Goal: Information Seeking & Learning: Learn about a topic

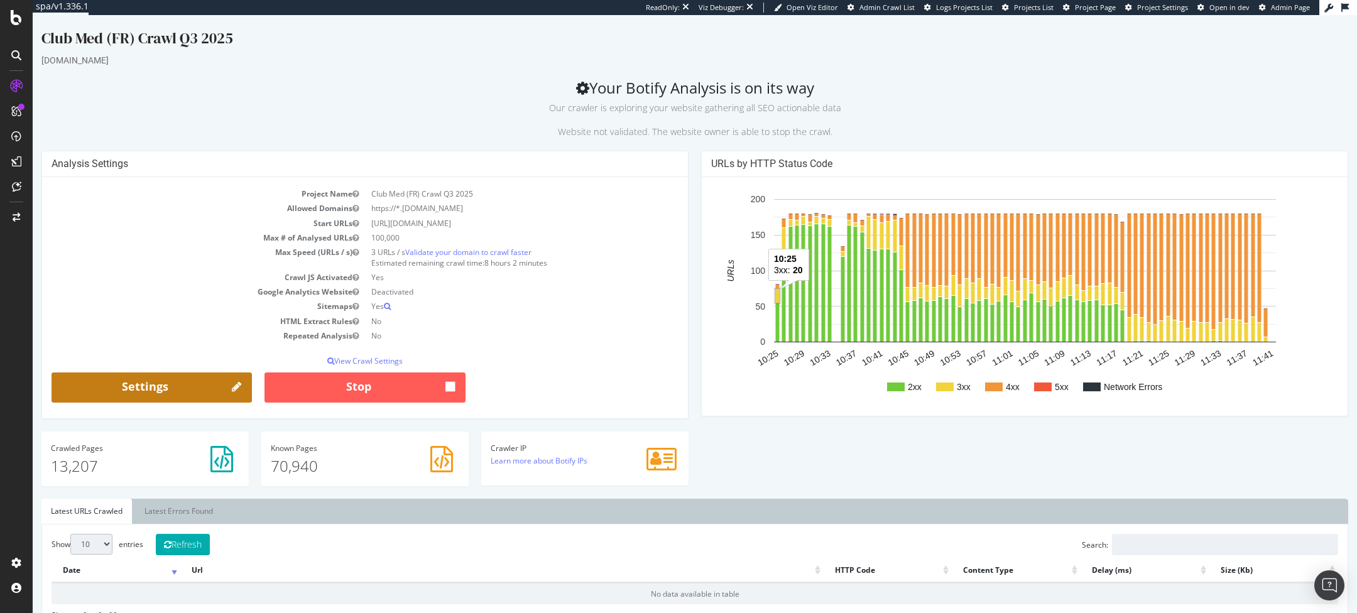
click at [177, 381] on link "Settings" at bounding box center [152, 388] width 200 height 30
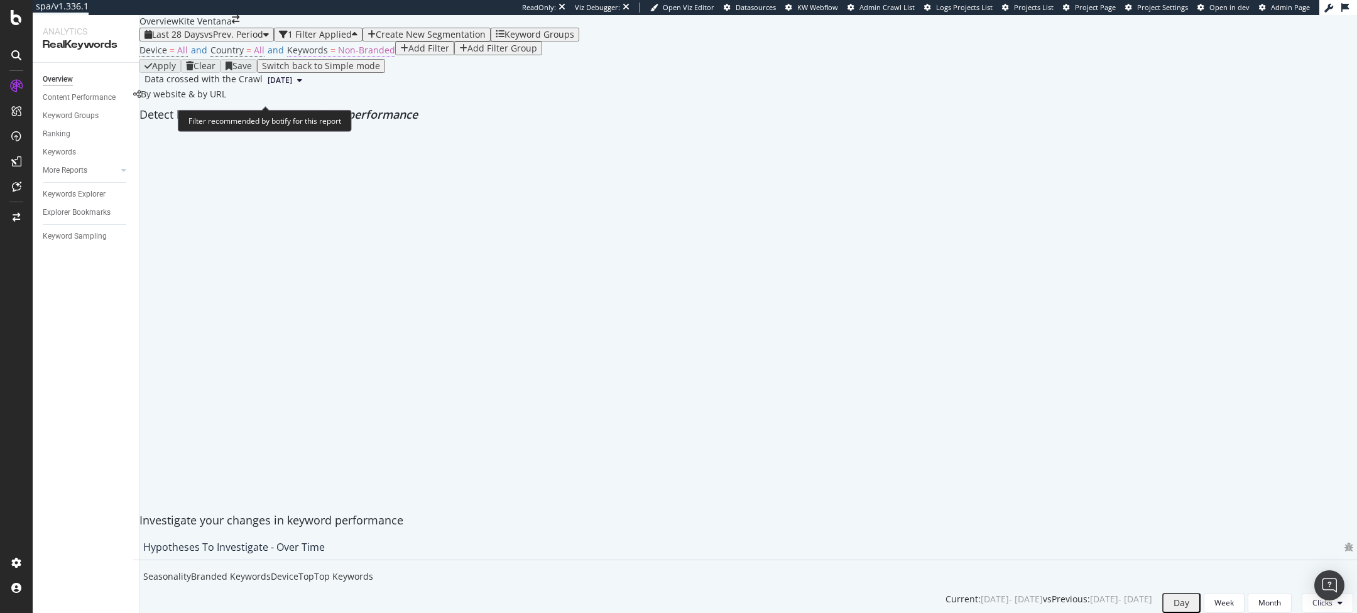
click at [317, 57] on span "Keywords = Non-Branded" at bounding box center [341, 50] width 108 height 13
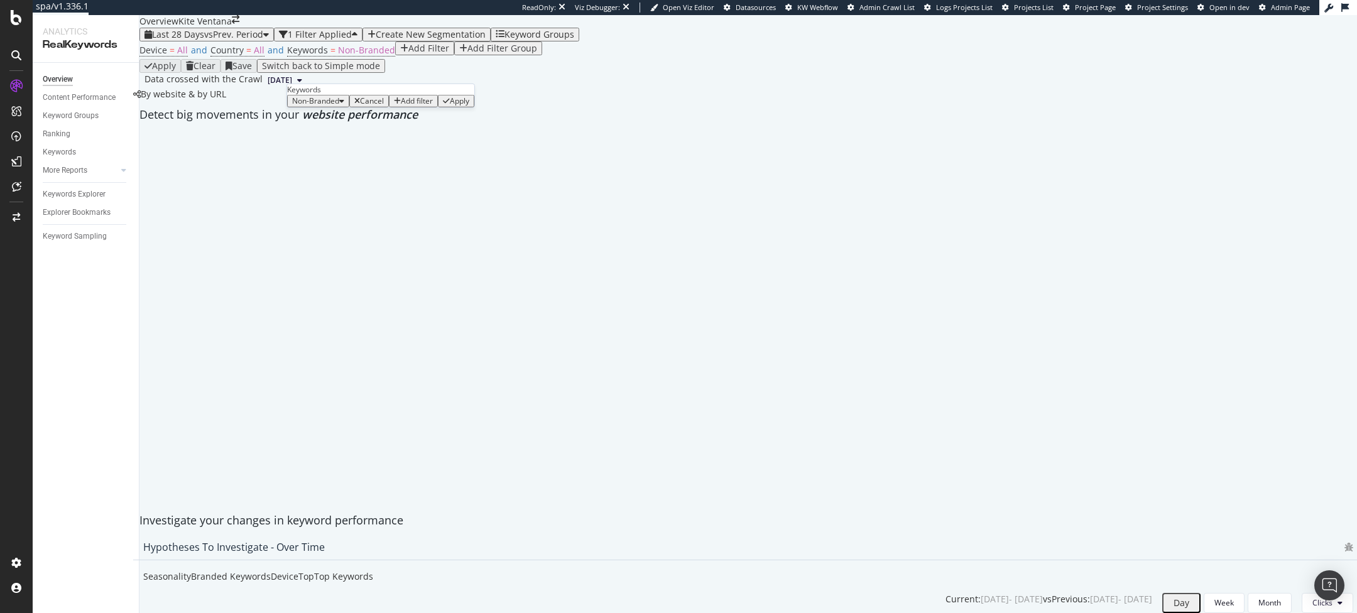
click at [323, 106] on span "Non-Branded" at bounding box center [315, 100] width 47 height 11
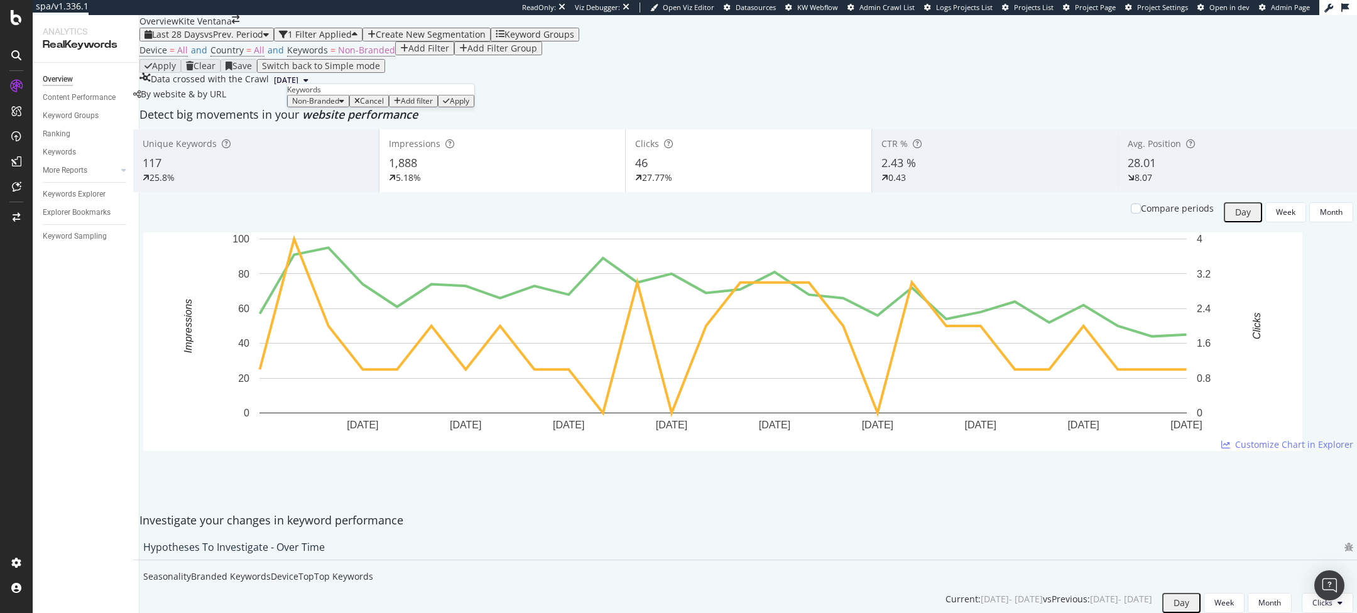
click at [329, 106] on div "Non-Branded" at bounding box center [318, 101] width 52 height 9
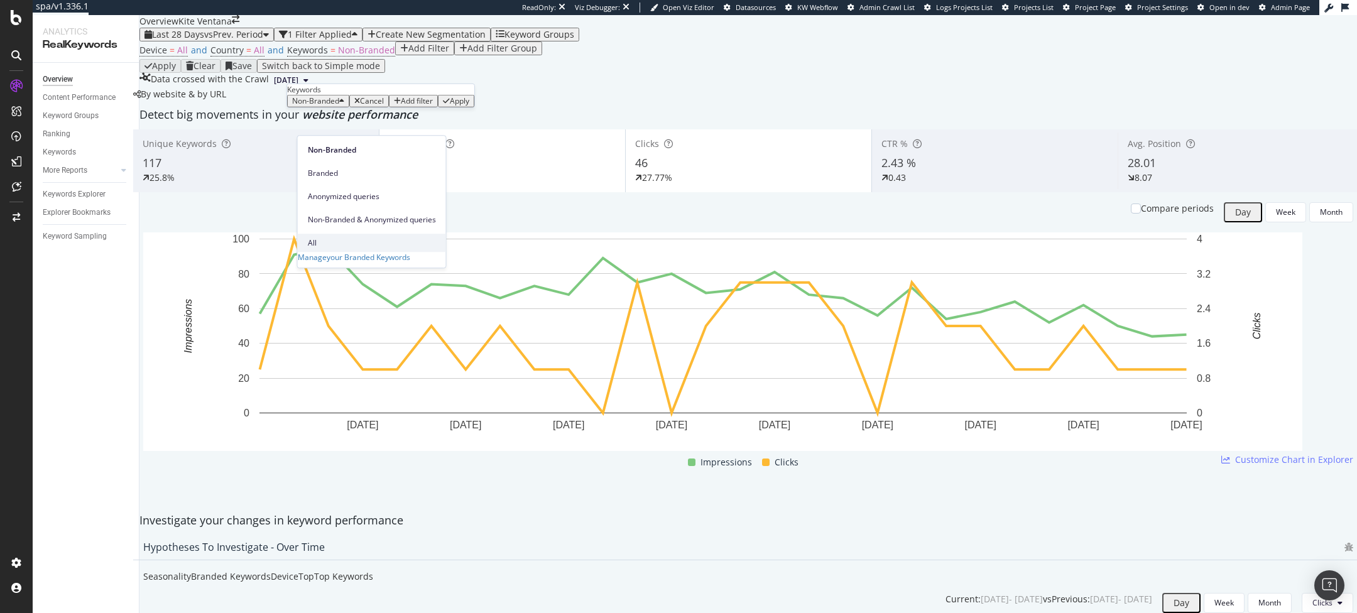
click at [322, 237] on span "All" at bounding box center [372, 242] width 128 height 11
click at [427, 106] on div "Apply" at bounding box center [421, 101] width 19 height 9
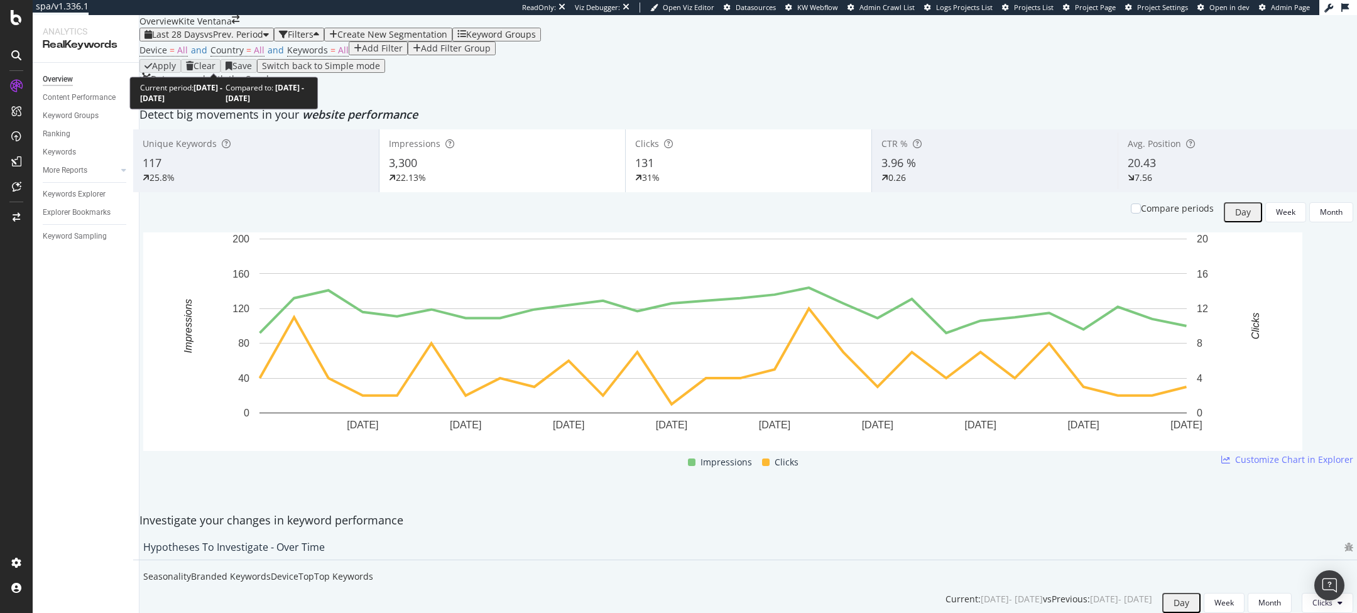
click at [229, 40] on span "vs Prev. Period" at bounding box center [233, 34] width 59 height 12
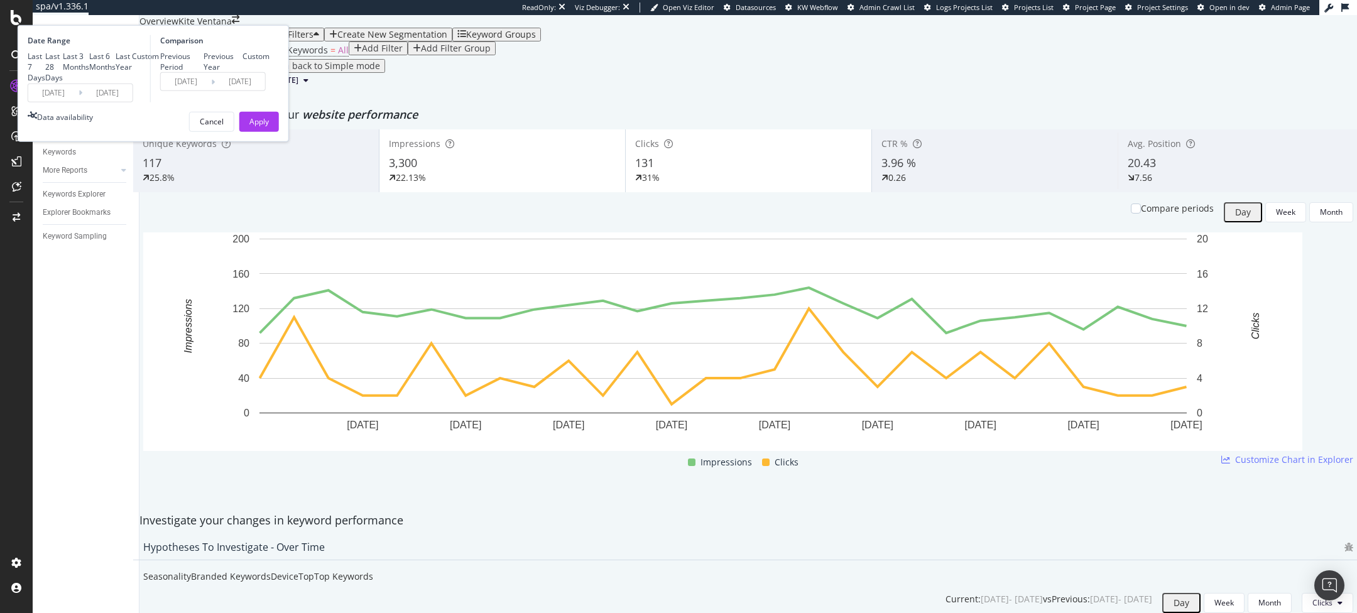
click at [243, 72] on div "Previous Year" at bounding box center [223, 61] width 39 height 21
type input "2024/07/20"
type input "2024/08/16"
drag, startPoint x: 406, startPoint y: 231, endPoint x: 570, endPoint y: 43, distance: 249.8
click at [269, 127] on div "Apply" at bounding box center [258, 121] width 19 height 11
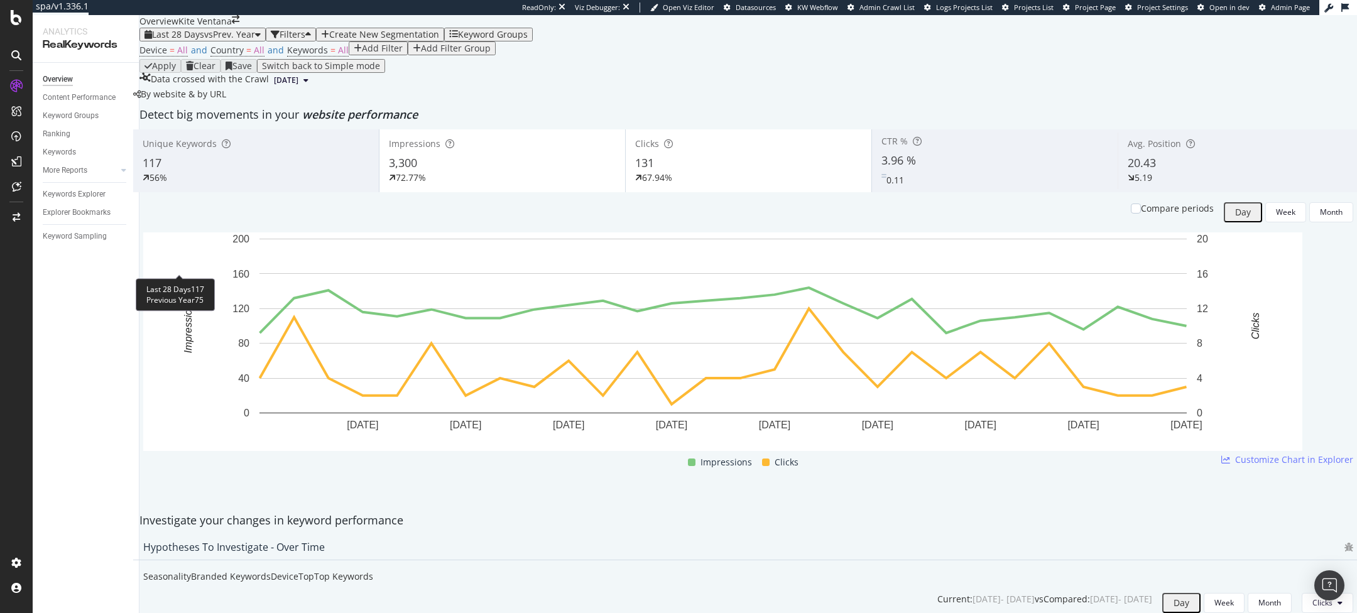
click at [167, 184] on div "56%" at bounding box center [159, 178] width 18 height 13
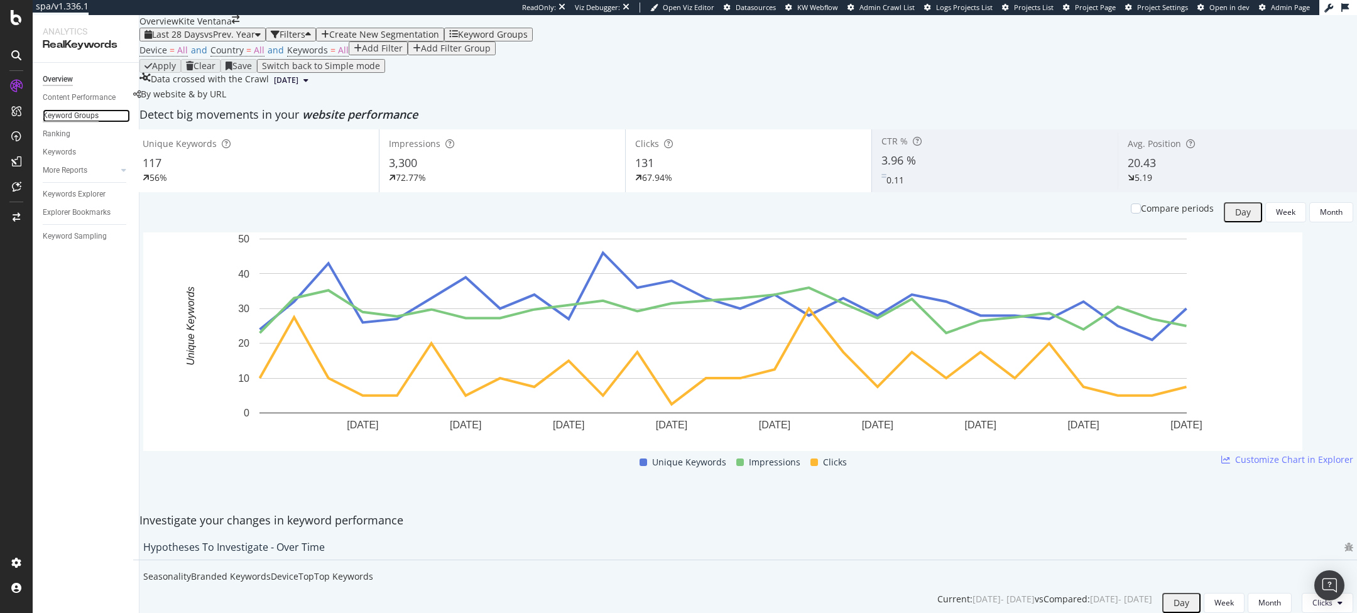
click at [85, 116] on div "Keyword Groups" at bounding box center [71, 115] width 56 height 13
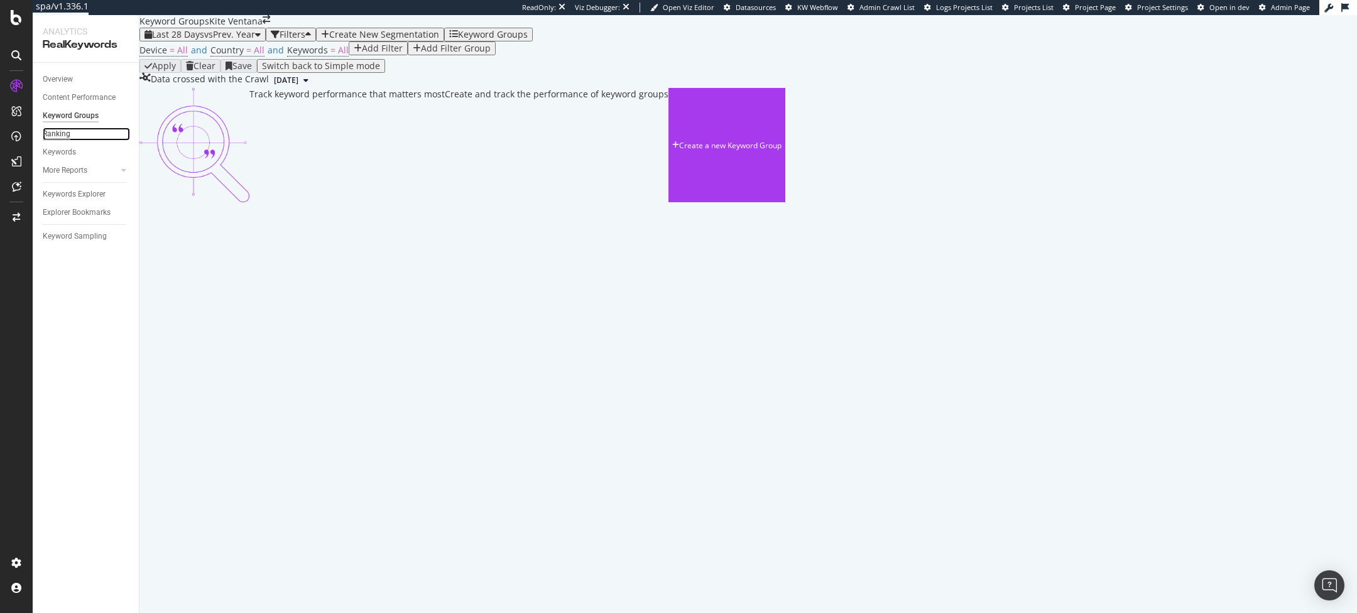
click at [65, 134] on div "Ranking" at bounding box center [57, 134] width 28 height 13
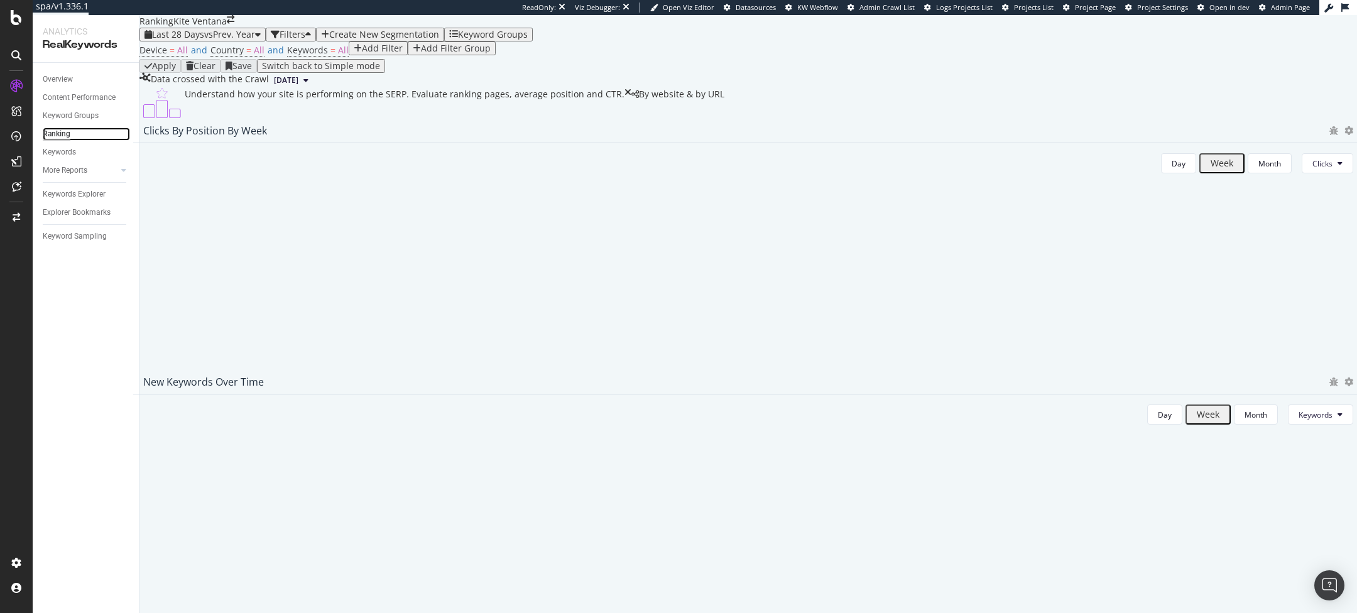
scroll to position [307, 0]
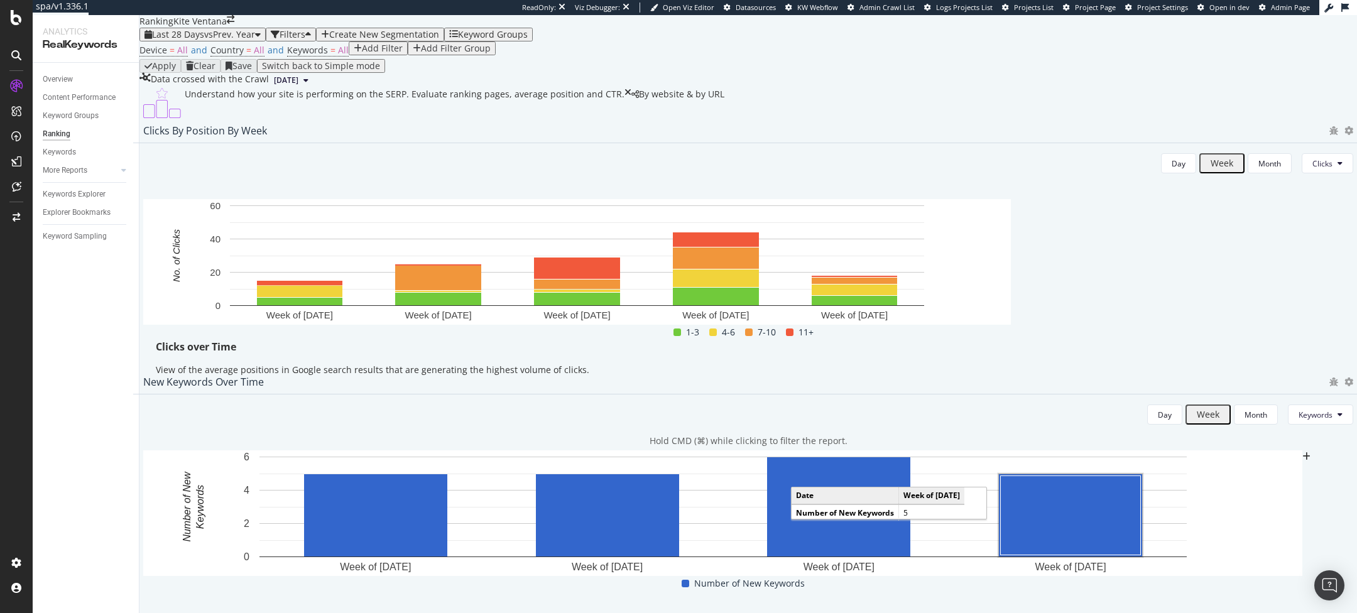
click at [1116, 476] on rect "A chart." at bounding box center [1071, 515] width 140 height 79
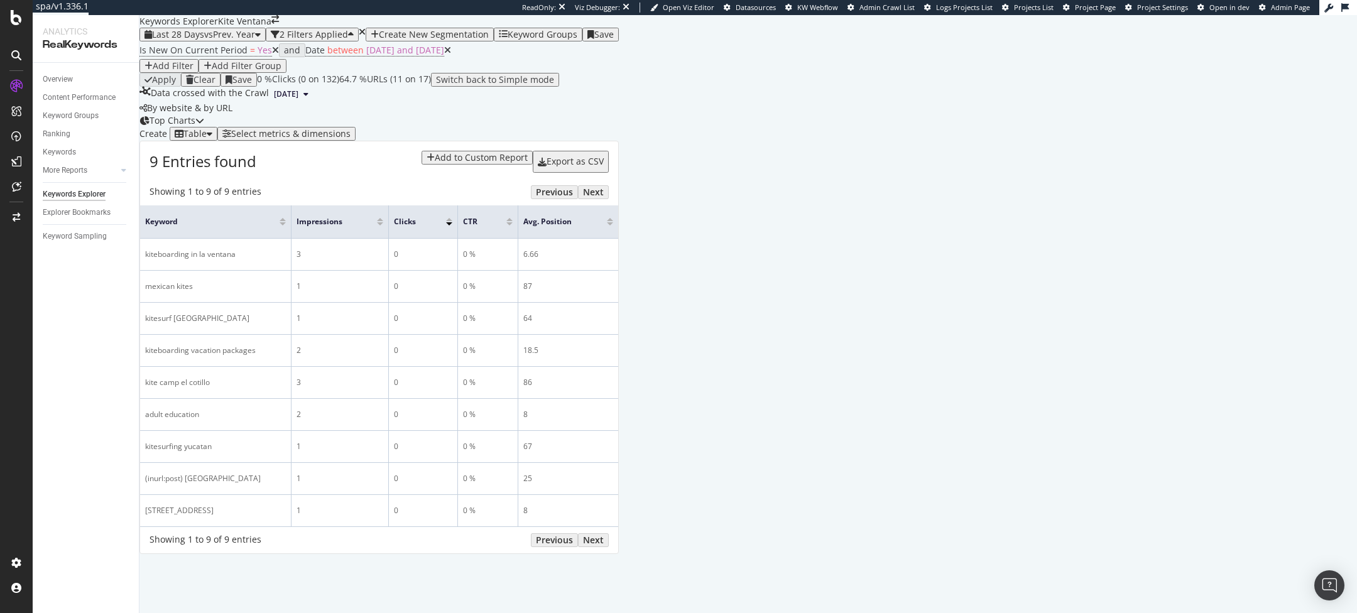
click at [351, 139] on div "Select metrics & dimensions" at bounding box center [290, 134] width 119 height 10
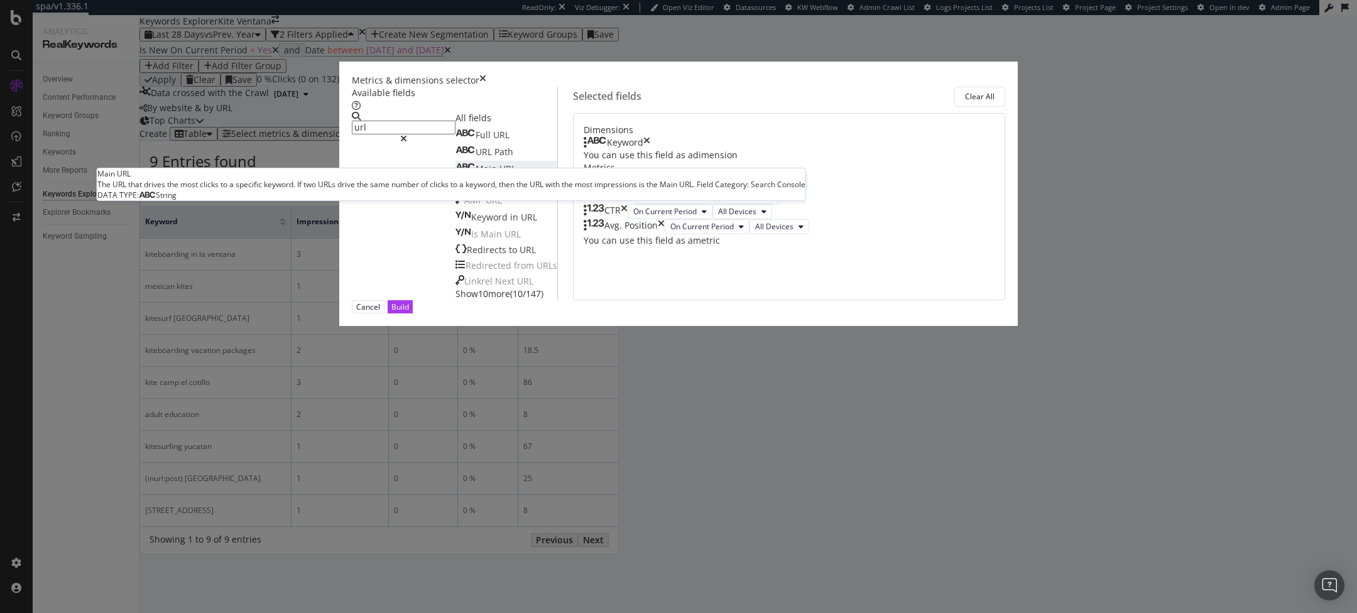
type input "url"
click at [516, 175] on div "Main URL" at bounding box center [486, 169] width 60 height 13
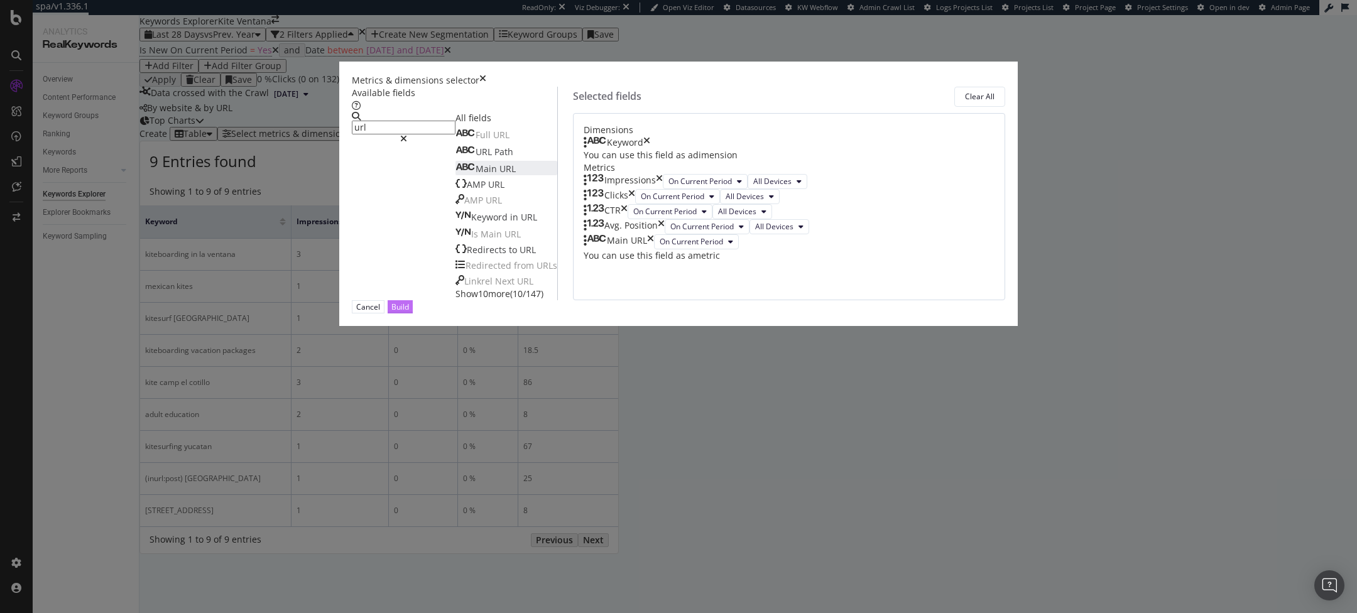
click at [413, 314] on button "Build" at bounding box center [400, 306] width 25 height 13
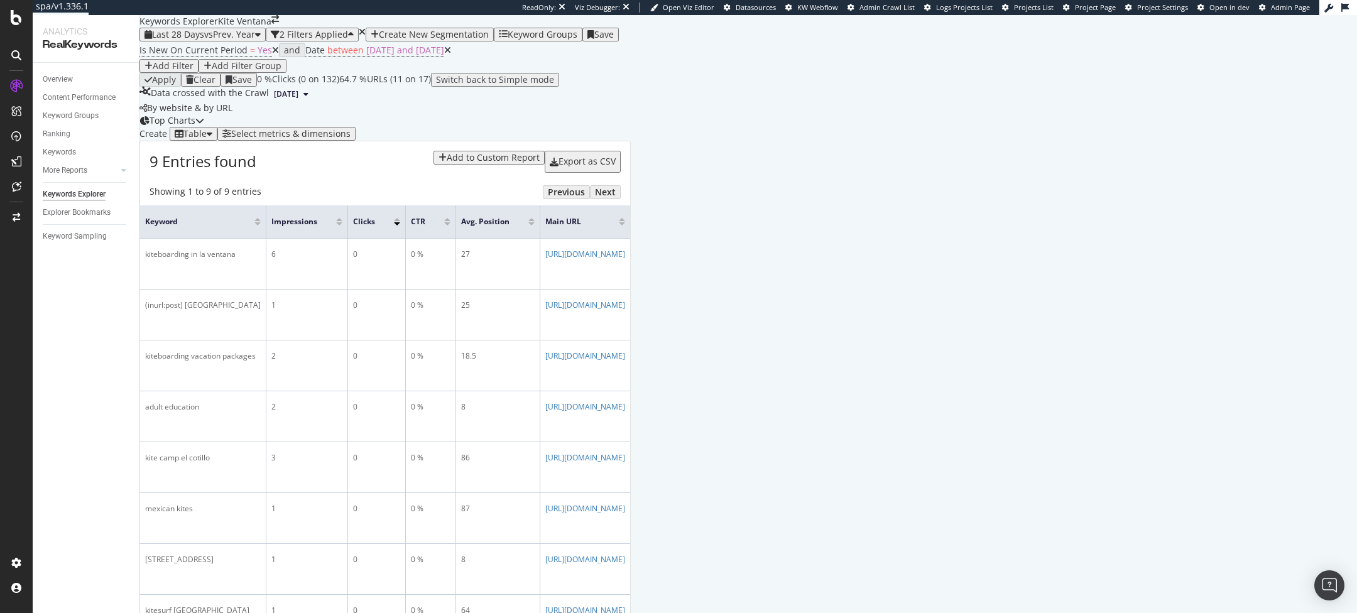
scroll to position [136, 0]
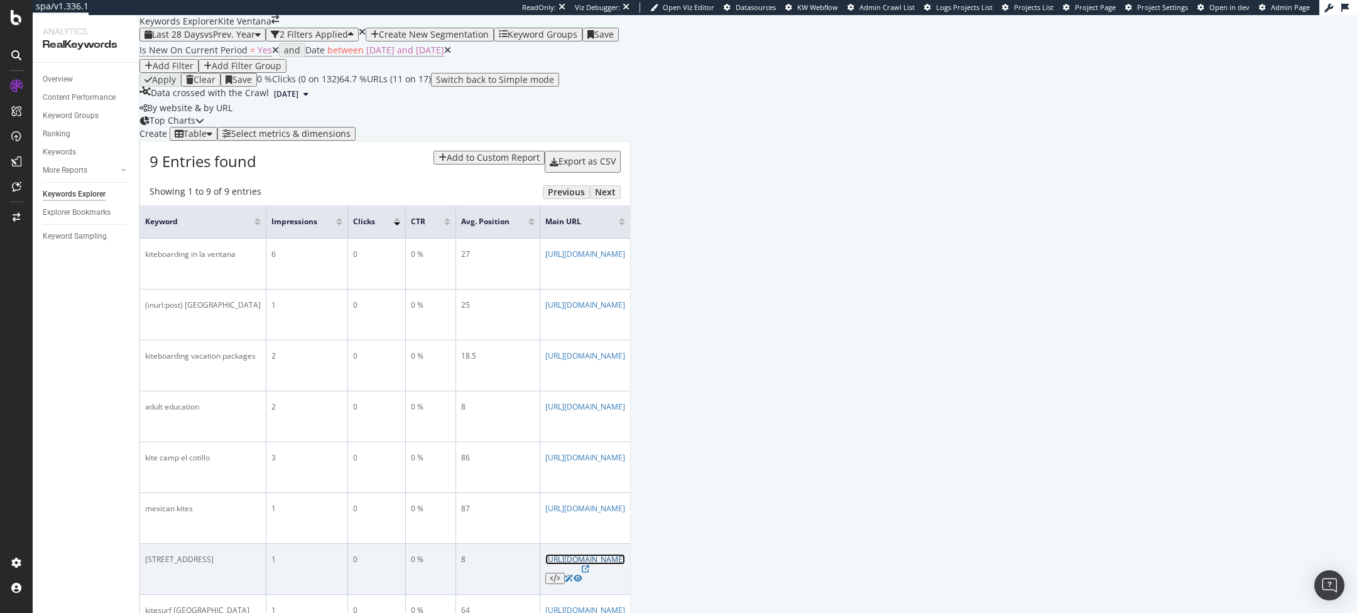
click at [625, 554] on link "https://www.laventanacamps.com/terms-conditions" at bounding box center [585, 559] width 80 height 11
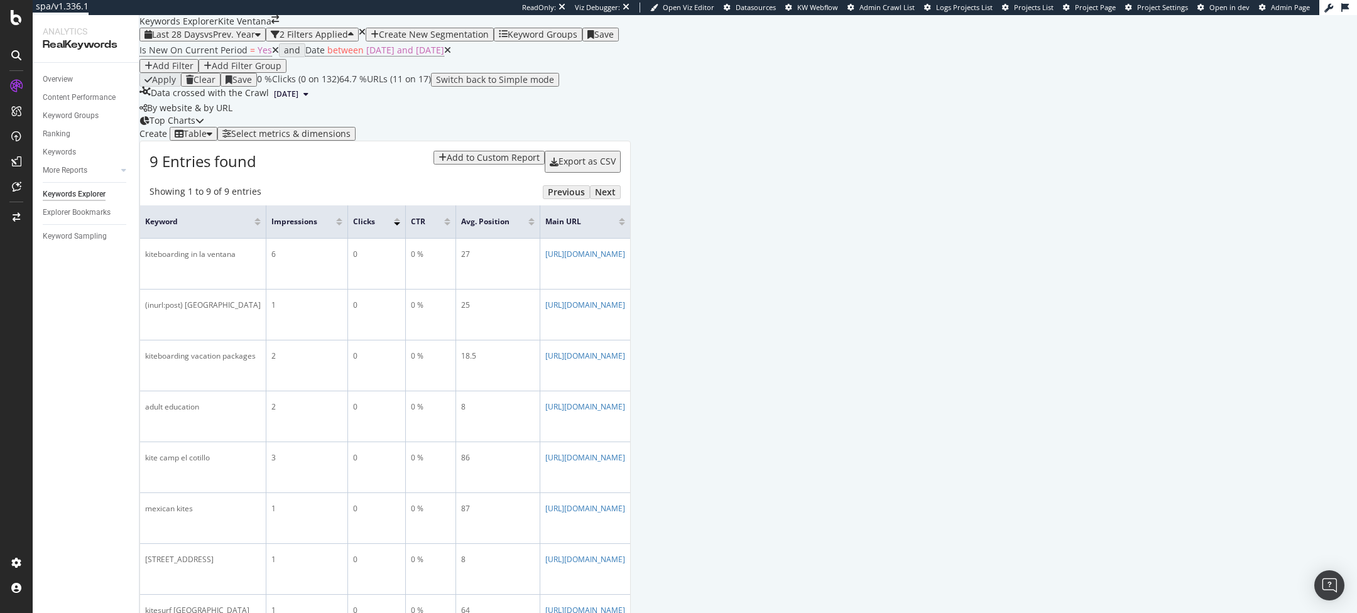
click at [626, 141] on div "9 Entries found Add to Custom Report Export as CSV" at bounding box center [385, 156] width 490 height 31
click at [14, 24] on icon at bounding box center [16, 17] width 11 height 15
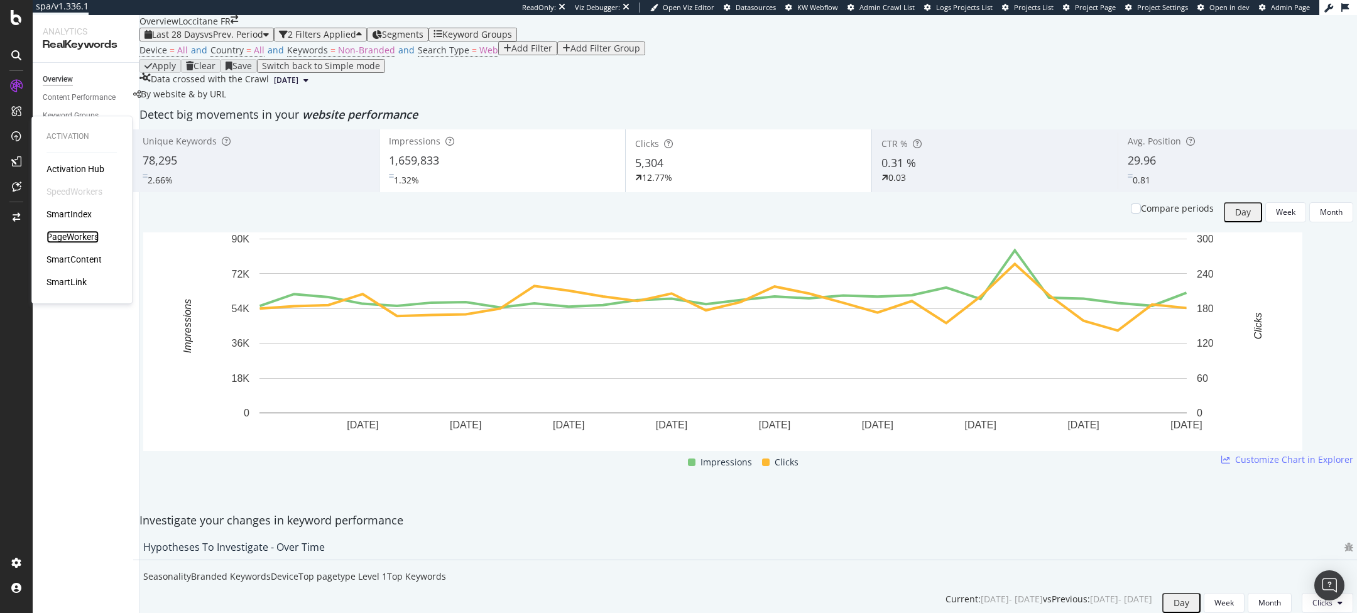
click at [74, 236] on div "PageWorkers" at bounding box center [72, 237] width 52 height 13
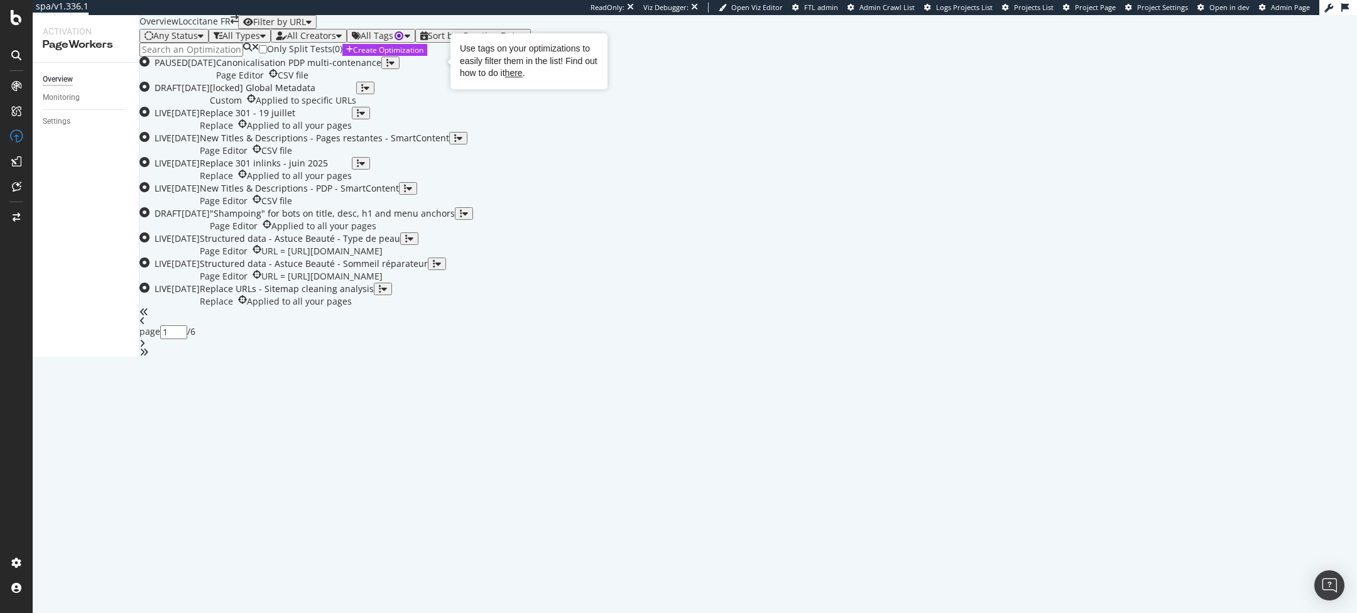
click at [403, 40] on circle "Tooltip anchor" at bounding box center [399, 36] width 8 height 8
click at [544, 57] on div "Only Split Tests ( 0 ) Create Optimization" at bounding box center [748, 50] width 1218 height 14
click at [449, 157] on div "Page Editor CSV file" at bounding box center [324, 151] width 249 height 13
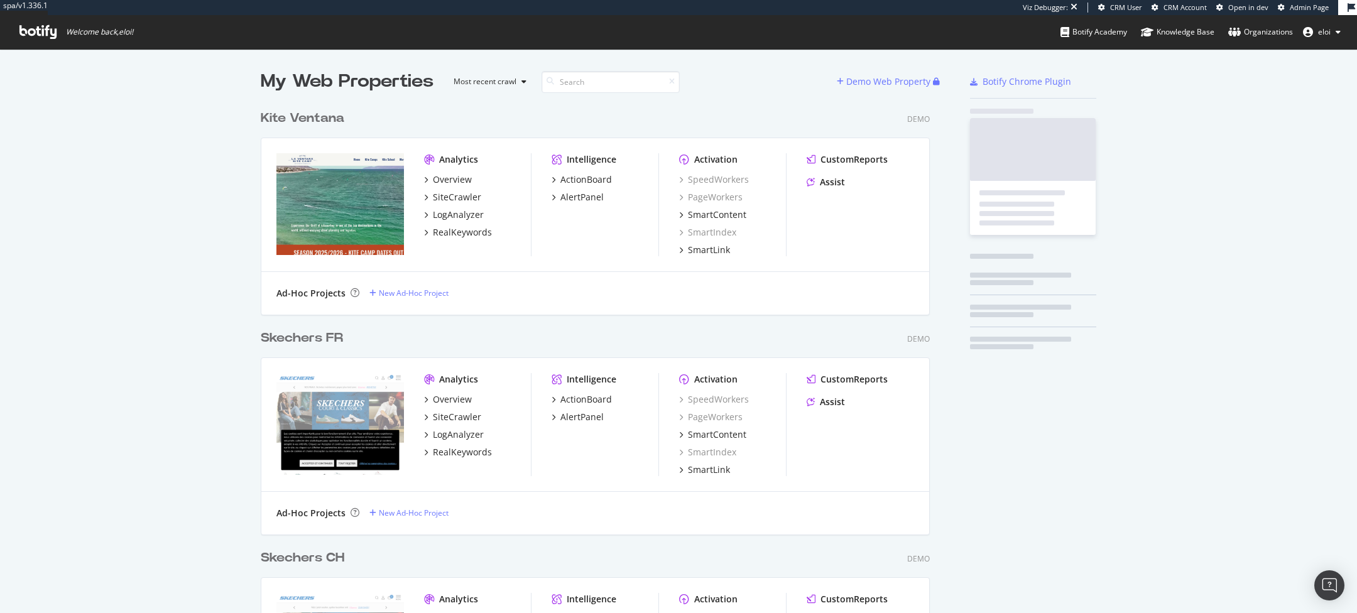
scroll to position [4460, 679]
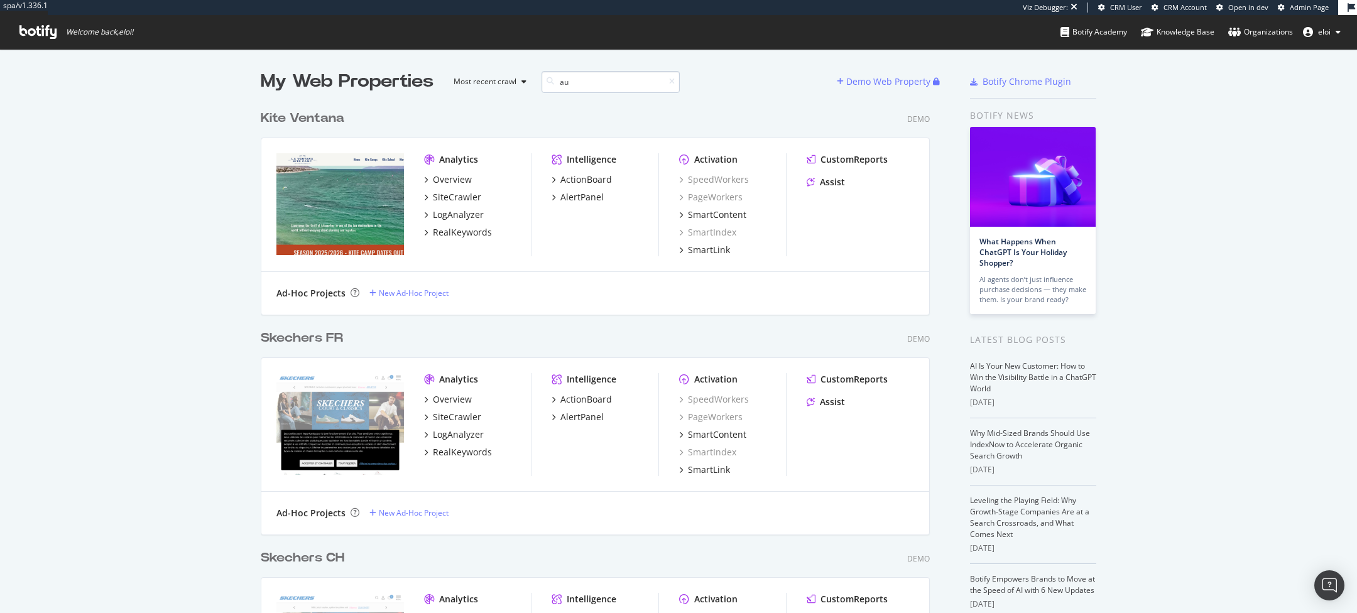
type input "au"
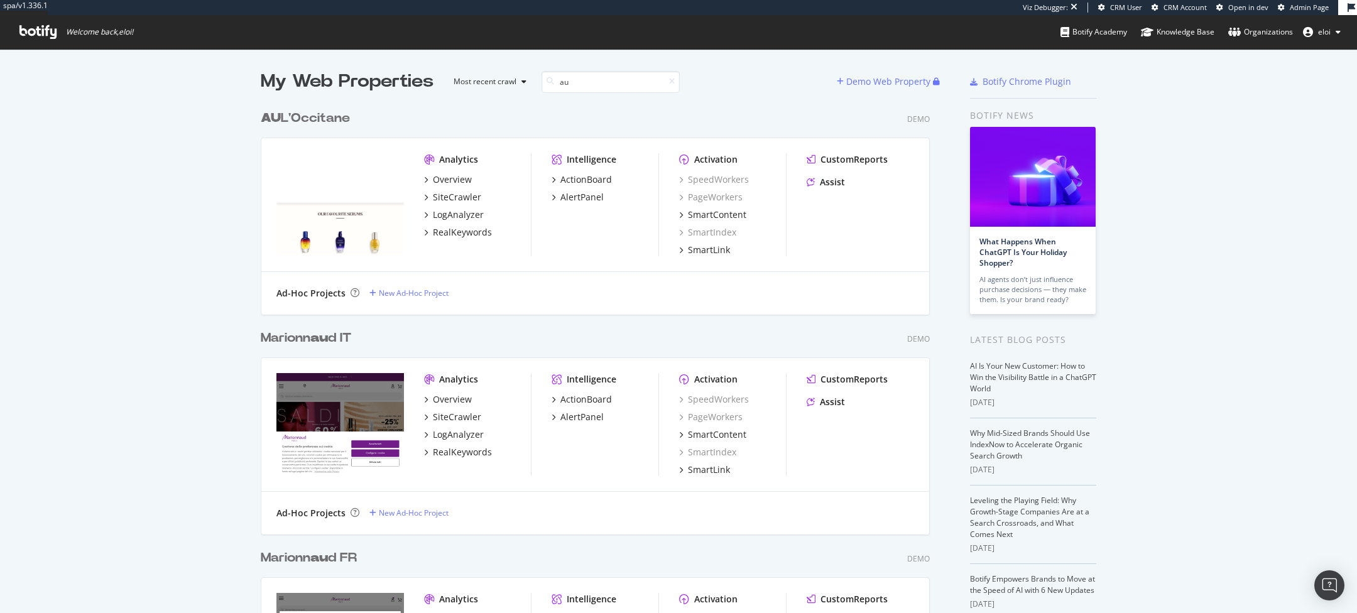
click at [275, 117] on b "AU" at bounding box center [271, 118] width 20 height 13
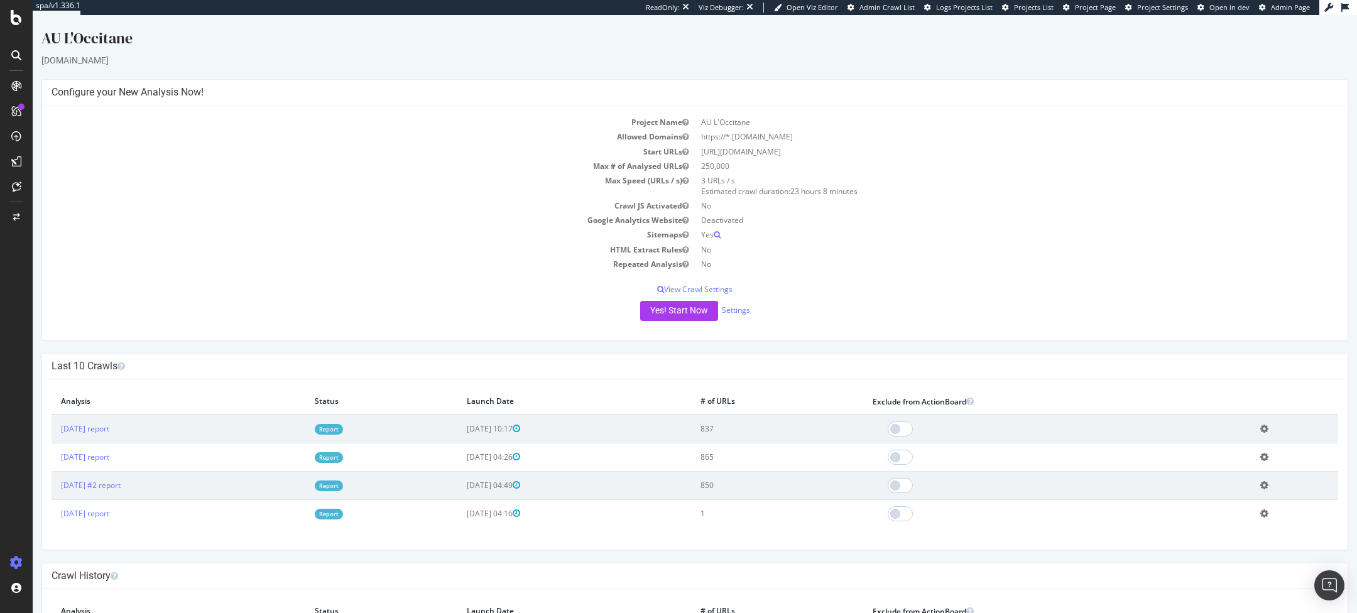
click at [343, 430] on link "Report" at bounding box center [329, 429] width 28 height 11
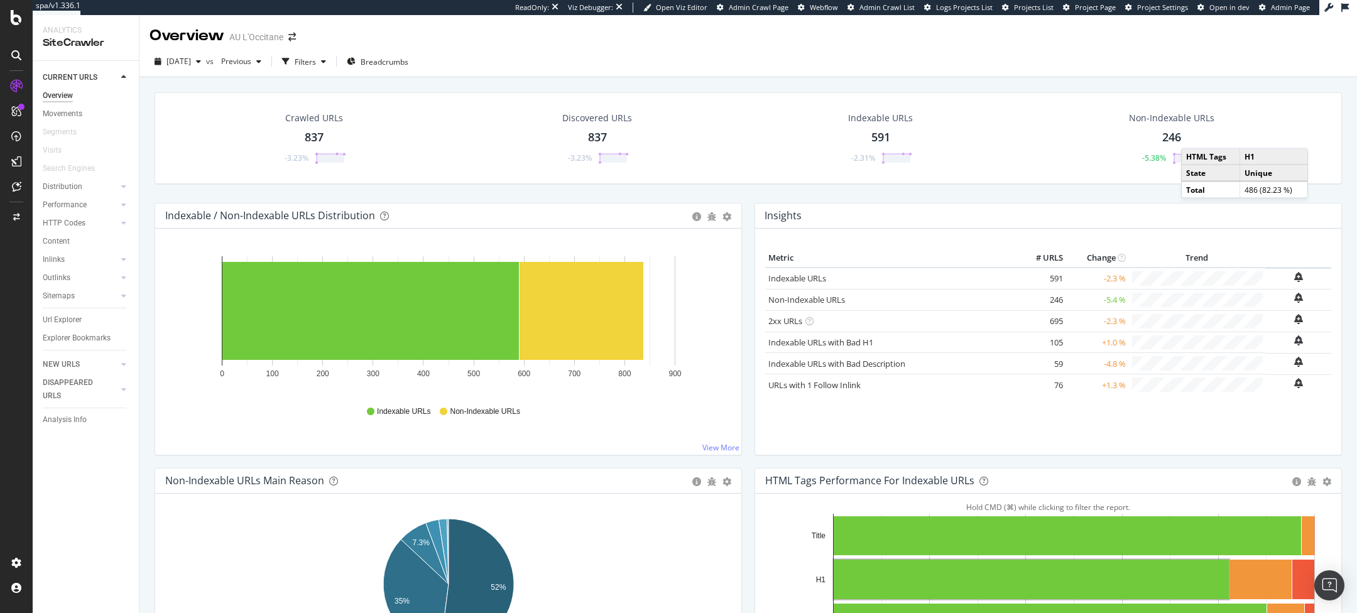
click at [16, 107] on icon at bounding box center [16, 111] width 10 height 10
